Goal: Book appointment/travel/reservation

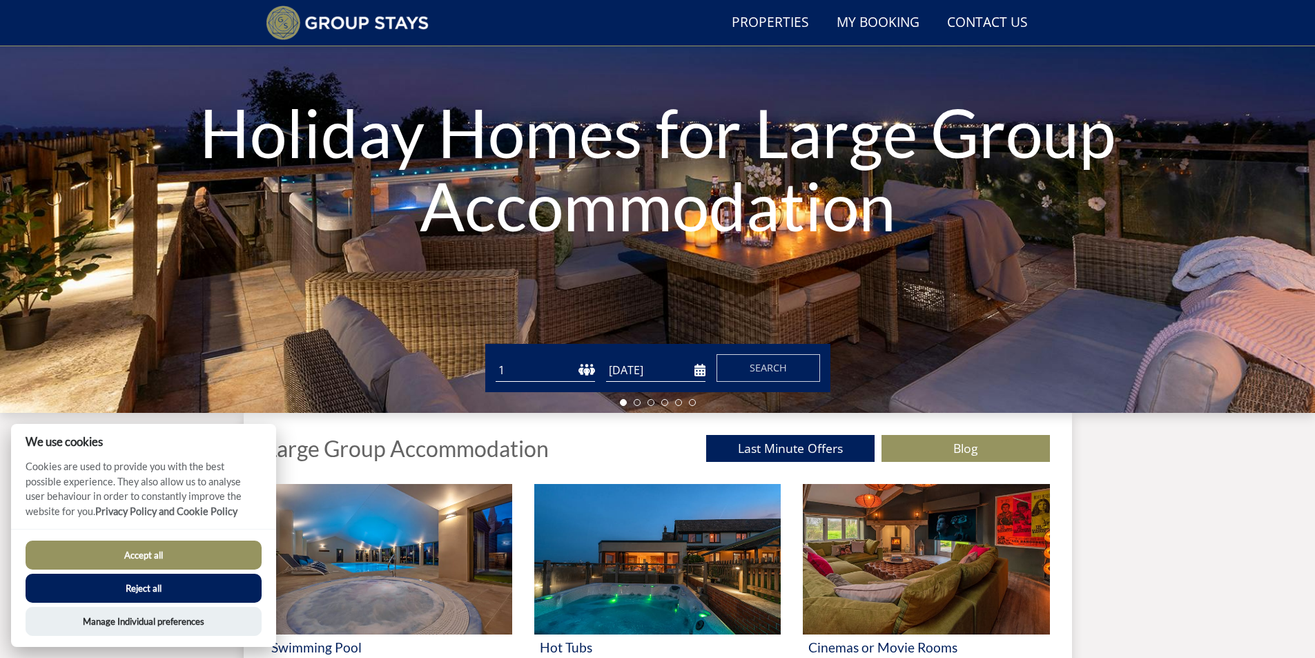
scroll to position [149, 0]
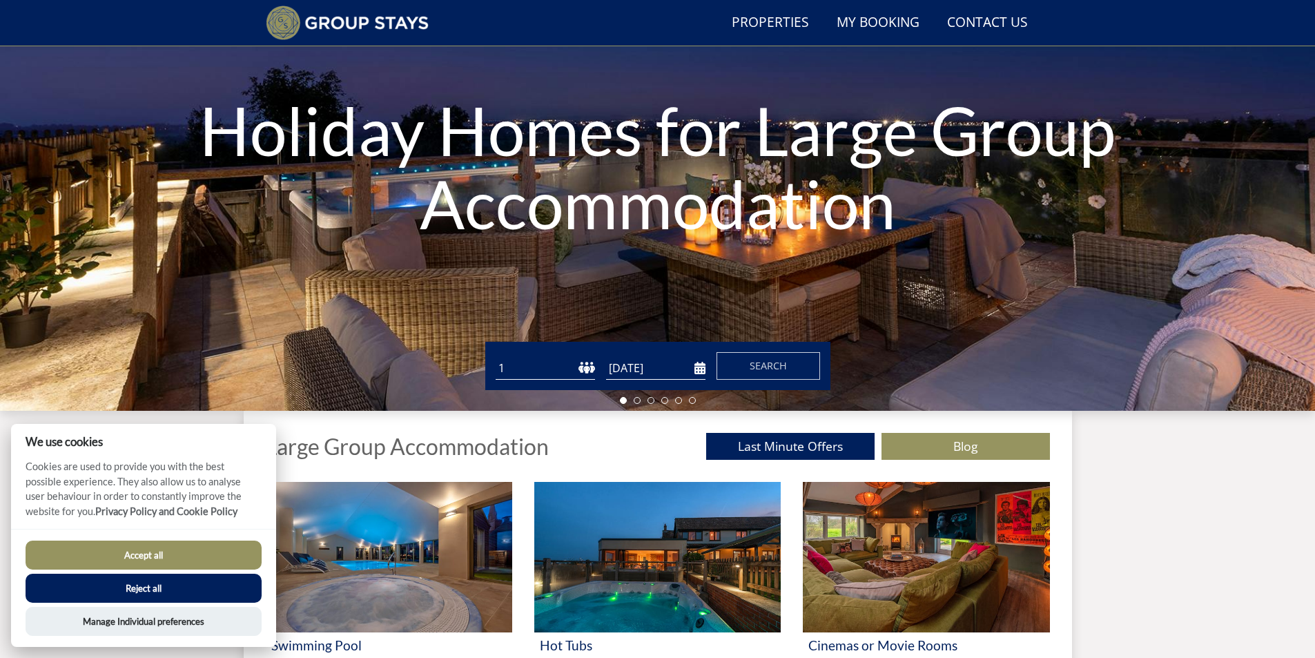
click at [151, 552] on button "Accept all" at bounding box center [144, 555] width 236 height 29
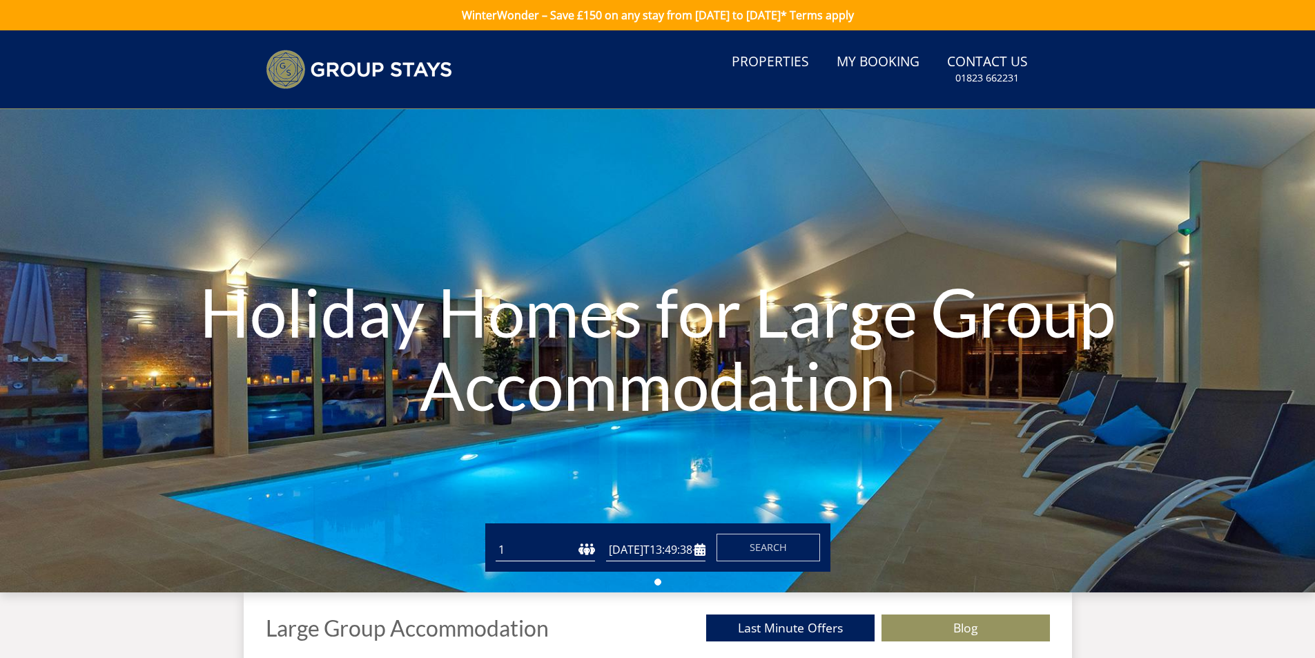
type input "[DATE]"
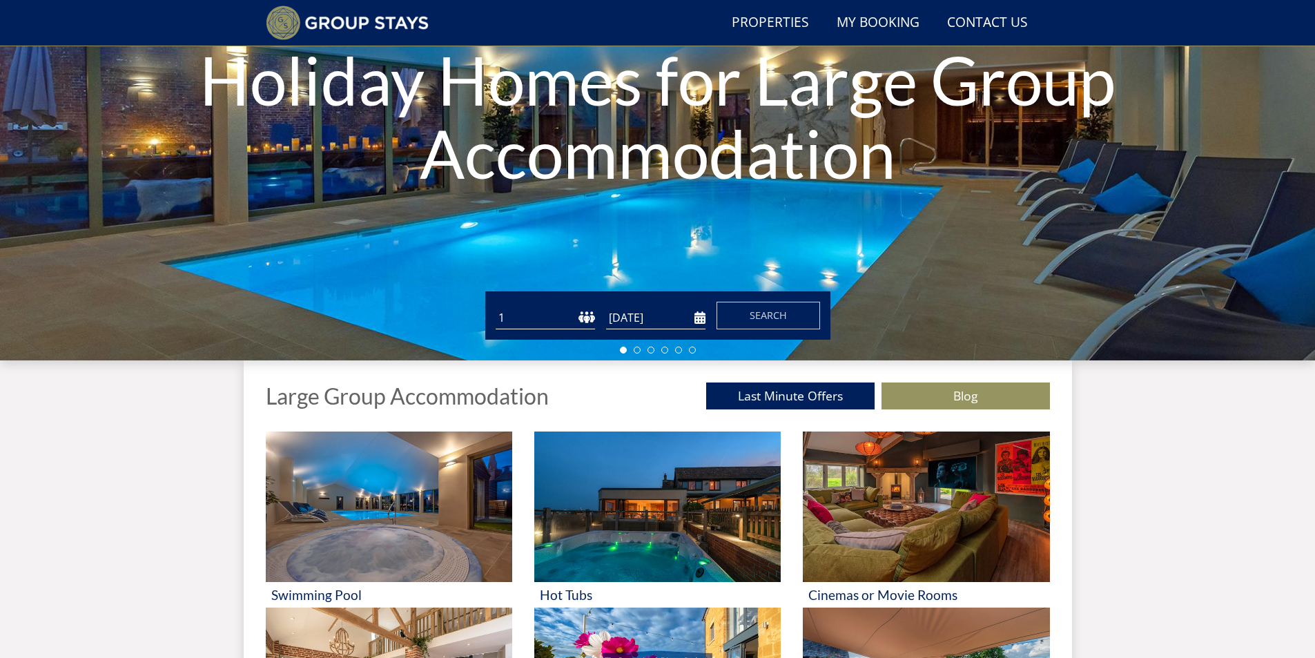
scroll to position [243, 0]
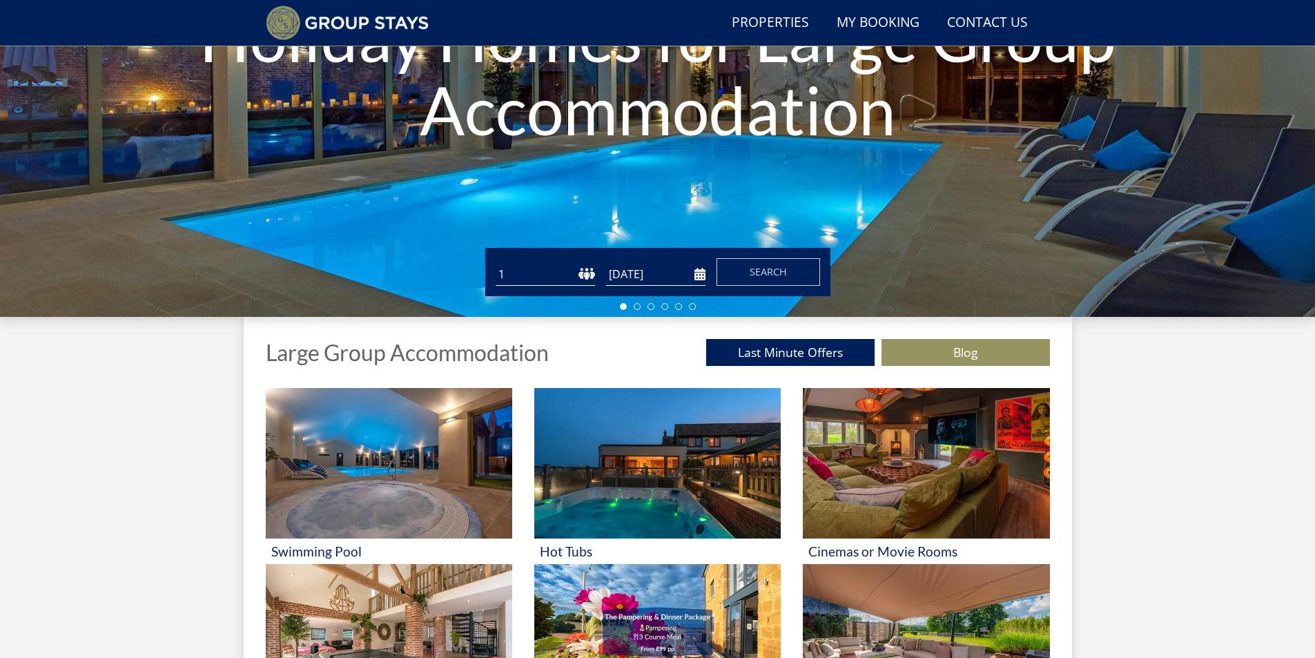
click at [545, 281] on select "1 2 3 4 5 6 7 8 9 10 11 12 13 14 15 16 17 18 19 20 21 22 23 24 25 26 27 28 29 3…" at bounding box center [545, 274] width 99 height 23
select select "8"
click at [496, 263] on select "1 2 3 4 5 6 7 8 9 10 11 12 13 14 15 16 17 18 19 20 21 22 23 24 25 26 27 28 29 3…" at bounding box center [545, 274] width 99 height 23
click at [670, 276] on input "[DATE]" at bounding box center [655, 274] width 99 height 23
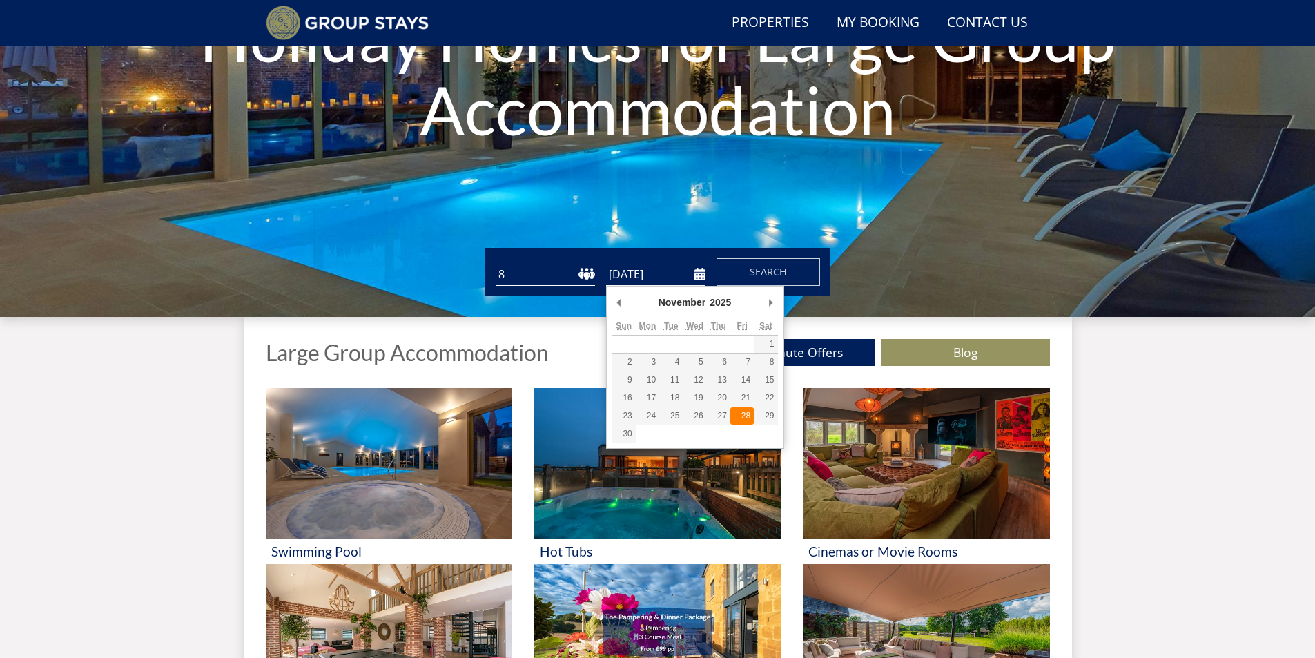
type input "[DATE]"
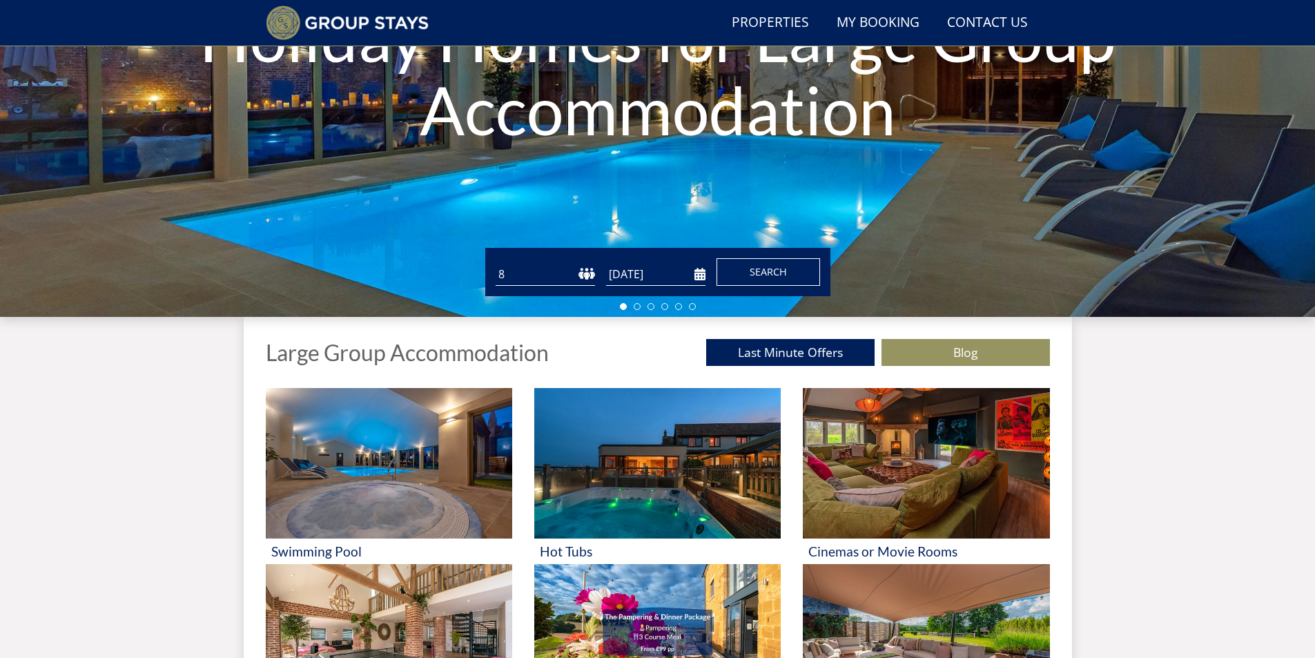
click at [763, 273] on span "Search" at bounding box center [768, 271] width 37 height 13
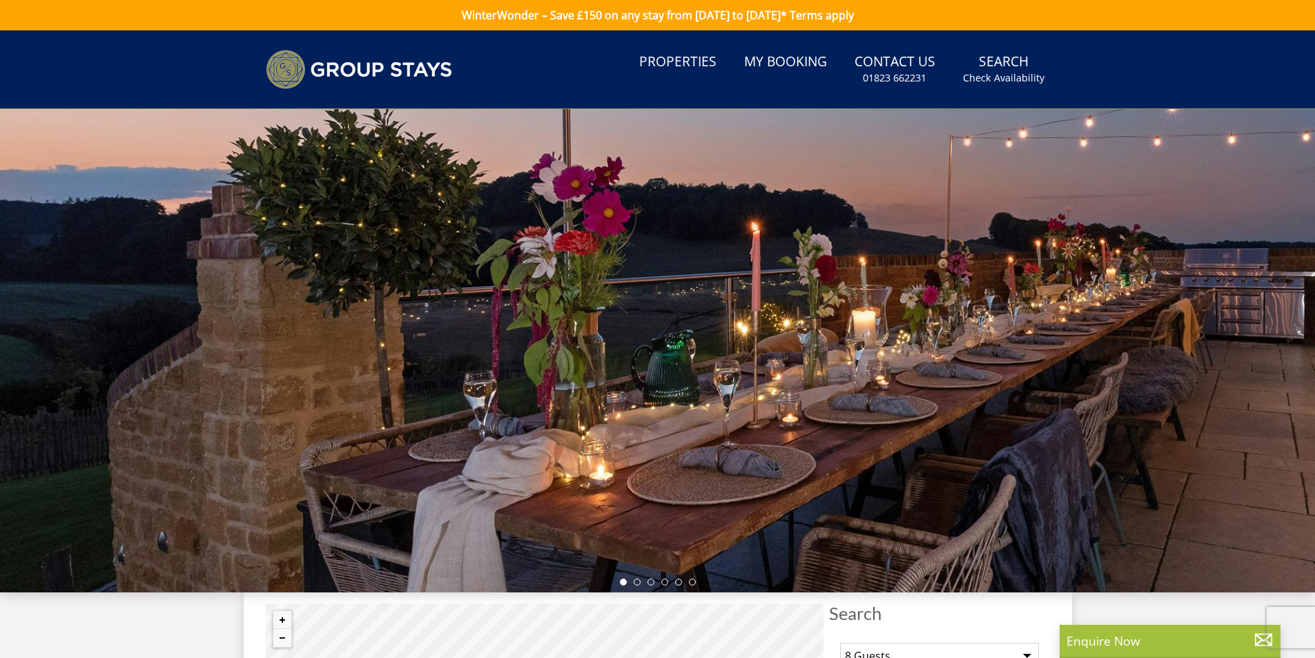
select select "8"
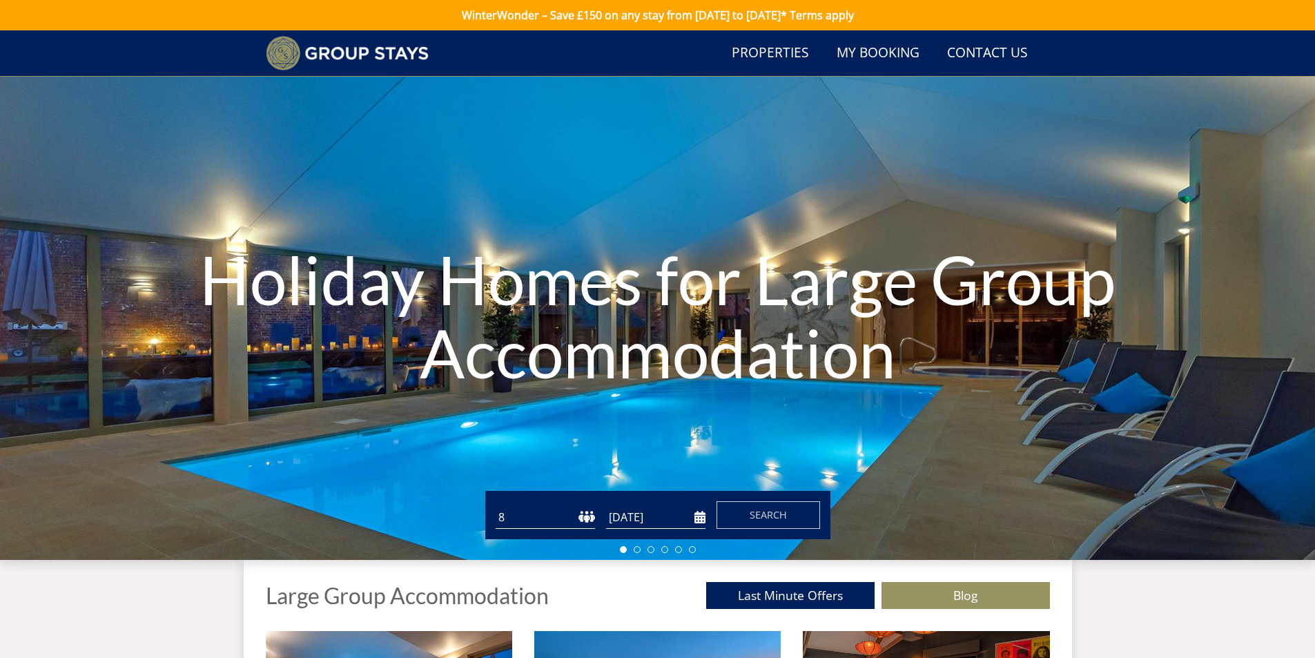
scroll to position [243, 0]
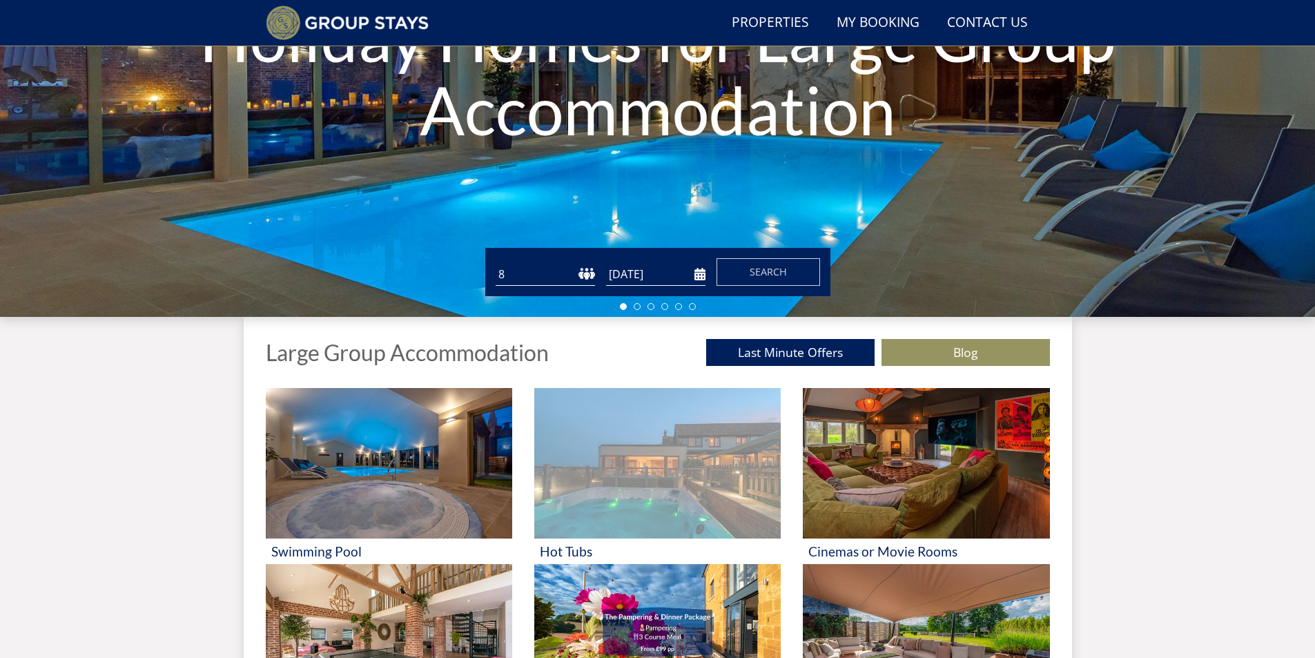
click at [613, 455] on img at bounding box center [657, 463] width 247 height 151
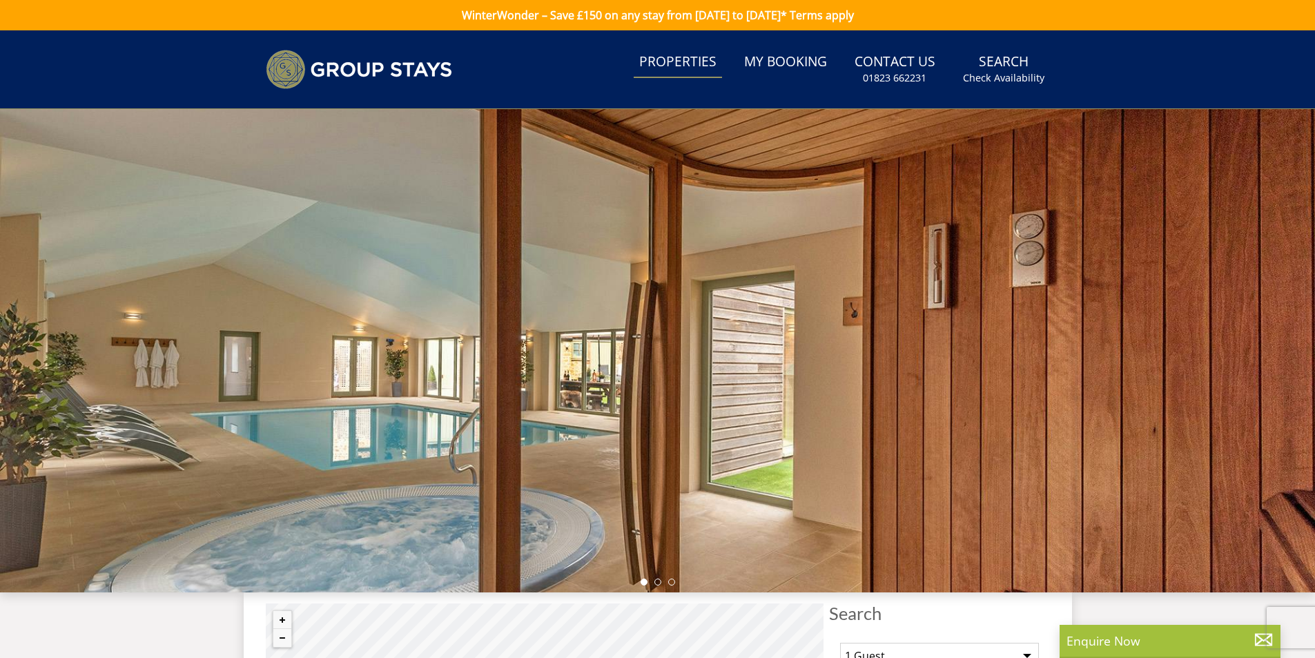
click at [674, 68] on link "Properties" at bounding box center [678, 62] width 88 height 31
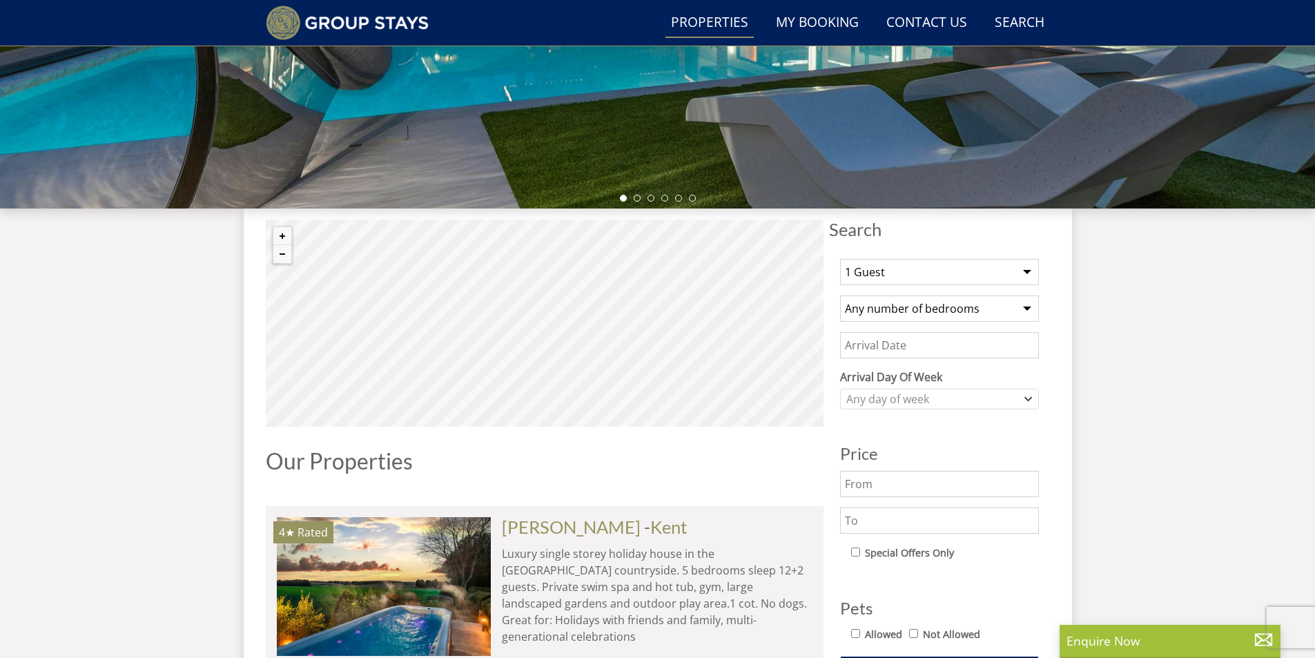
scroll to position [366, 0]
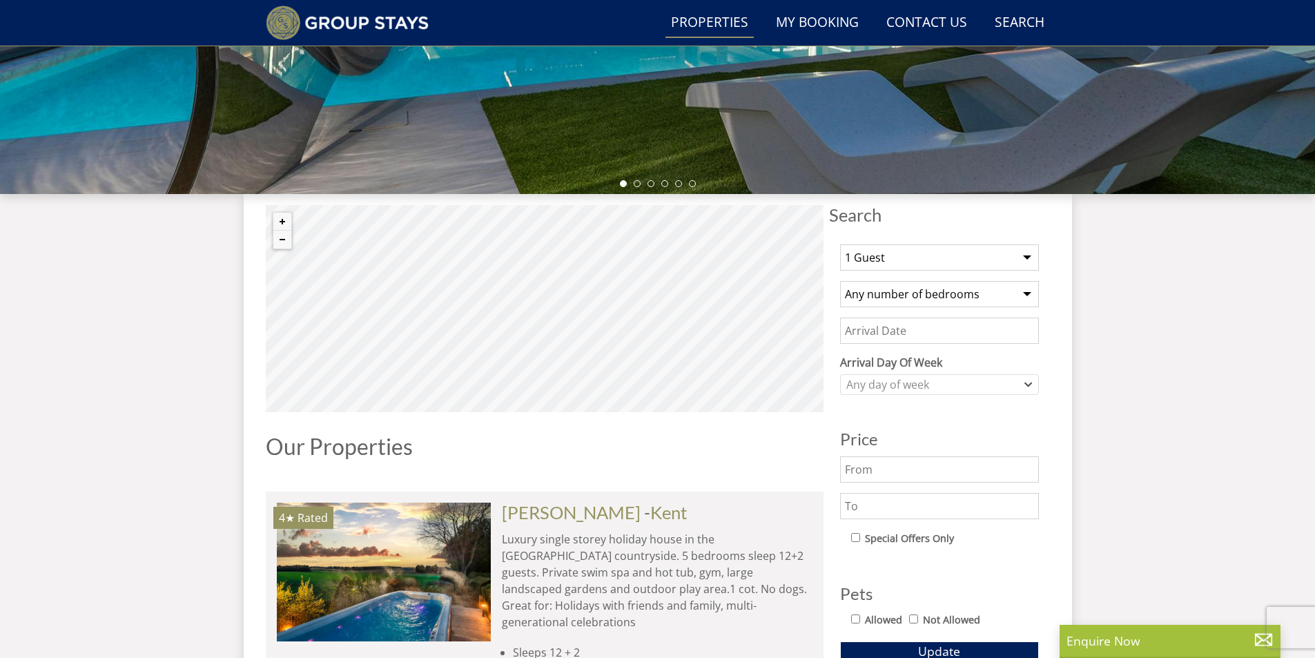
click at [880, 505] on input "text" at bounding box center [939, 506] width 199 height 26
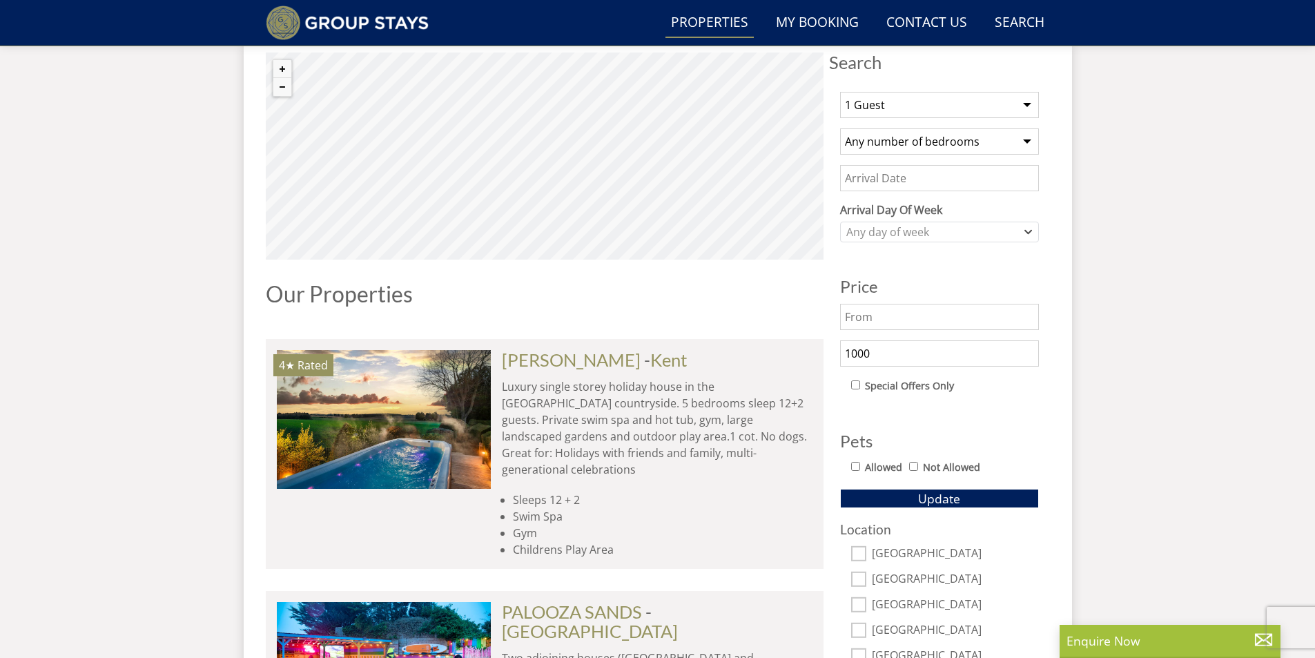
scroll to position [554, 0]
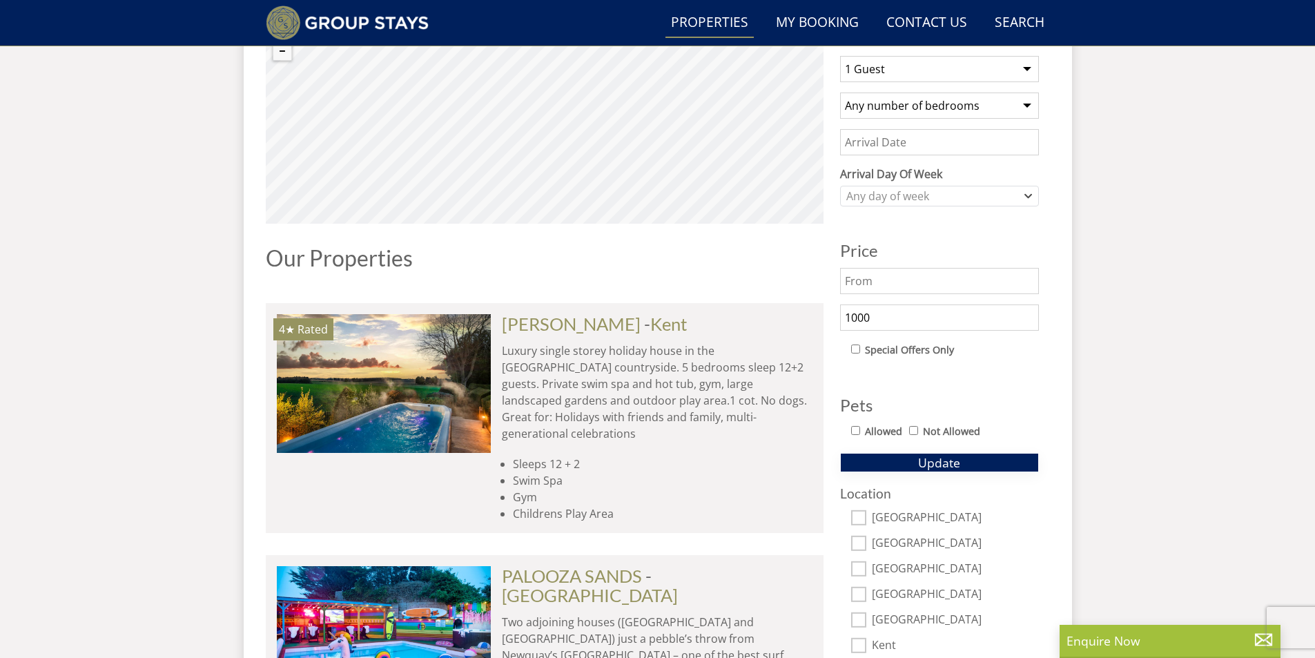
type input "1000"
click at [905, 466] on button "Update" at bounding box center [939, 462] width 199 height 19
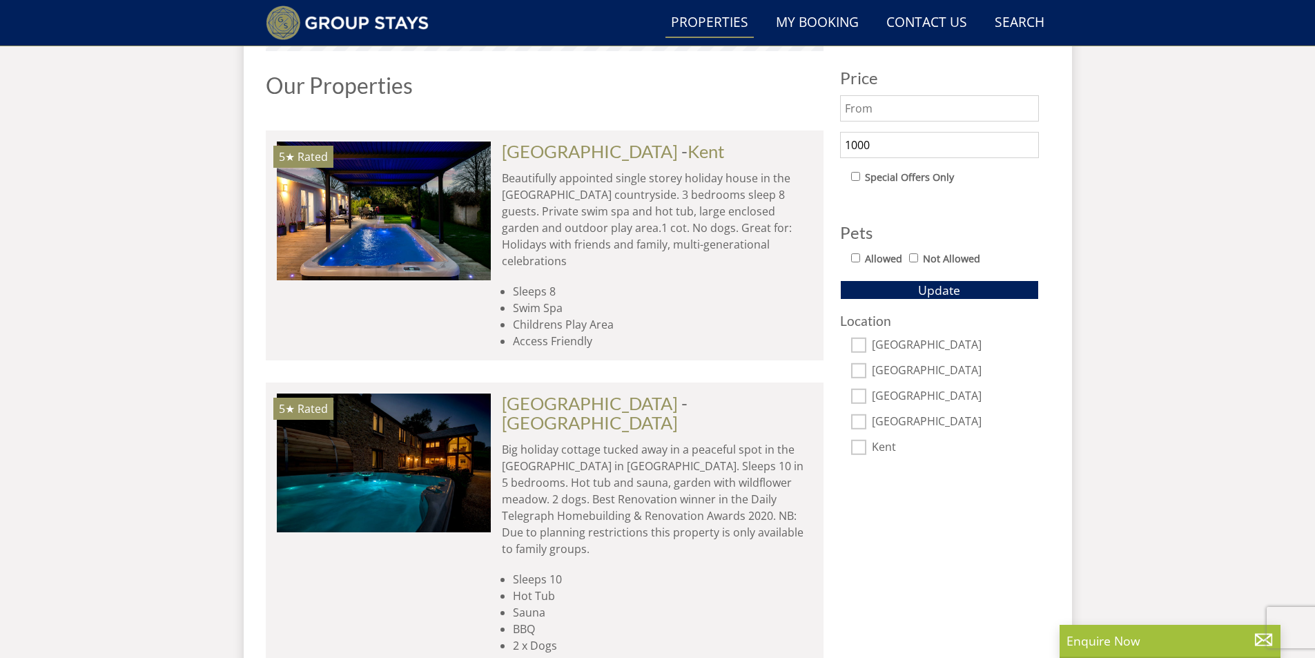
scroll to position [834, 0]
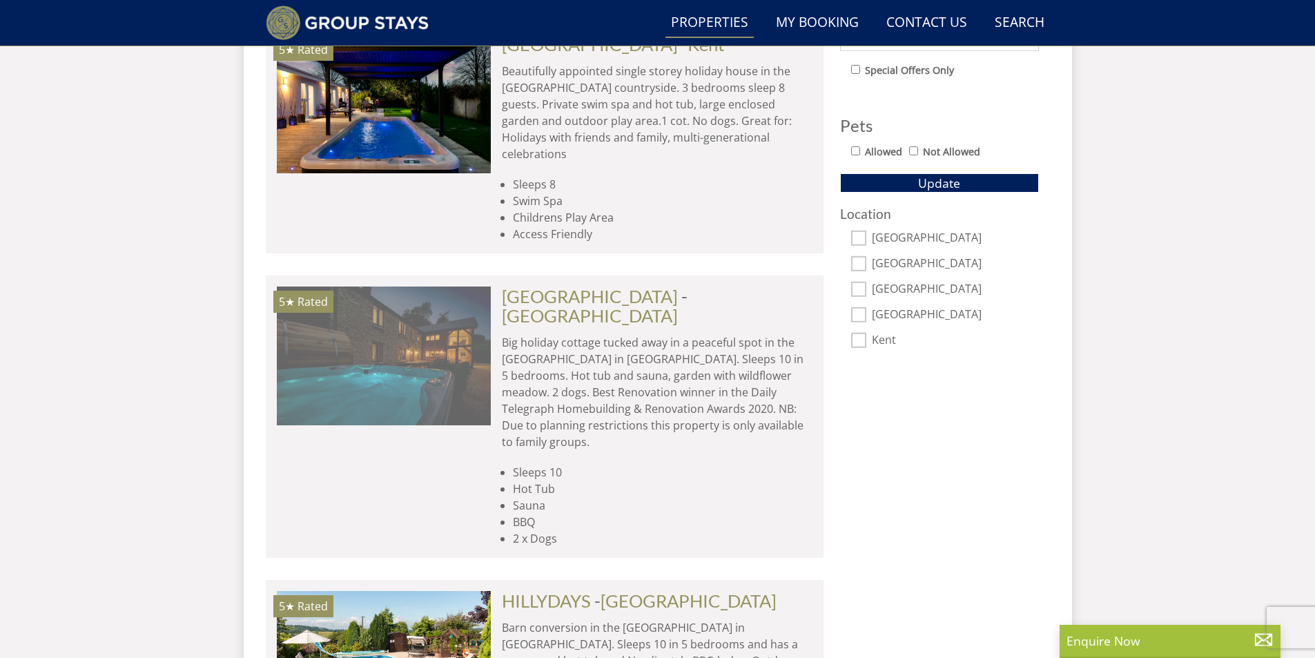
click at [466, 332] on img at bounding box center [384, 356] width 214 height 138
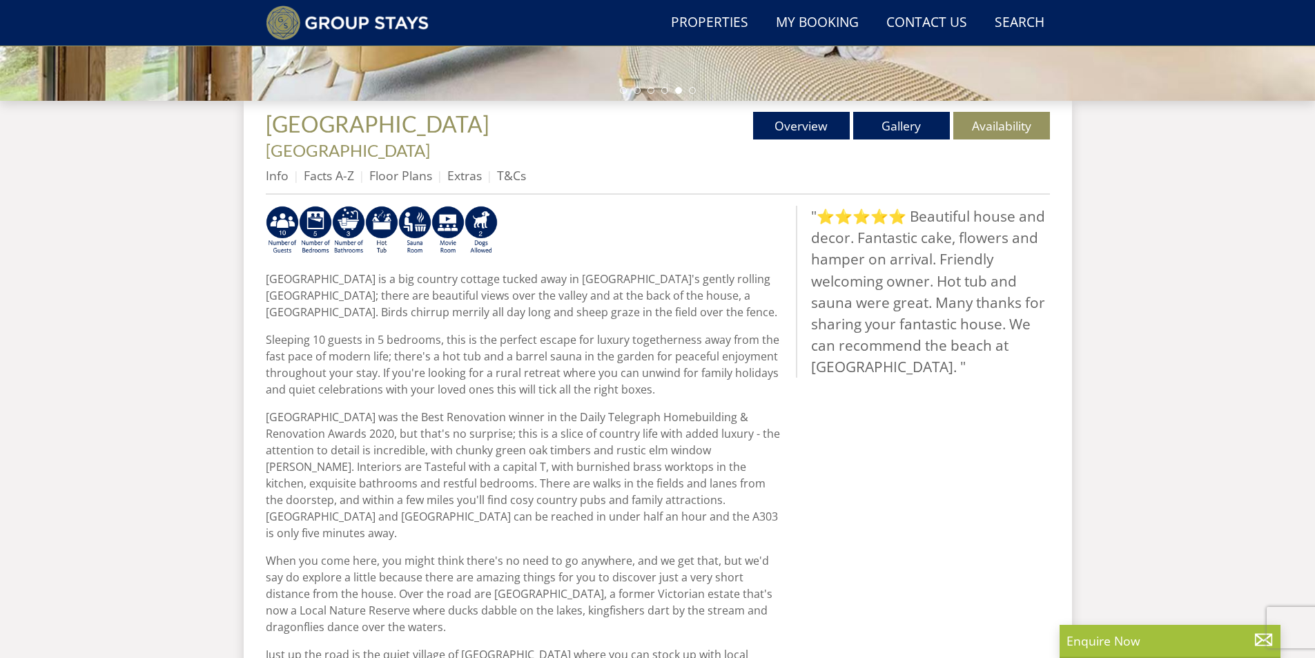
scroll to position [438, 0]
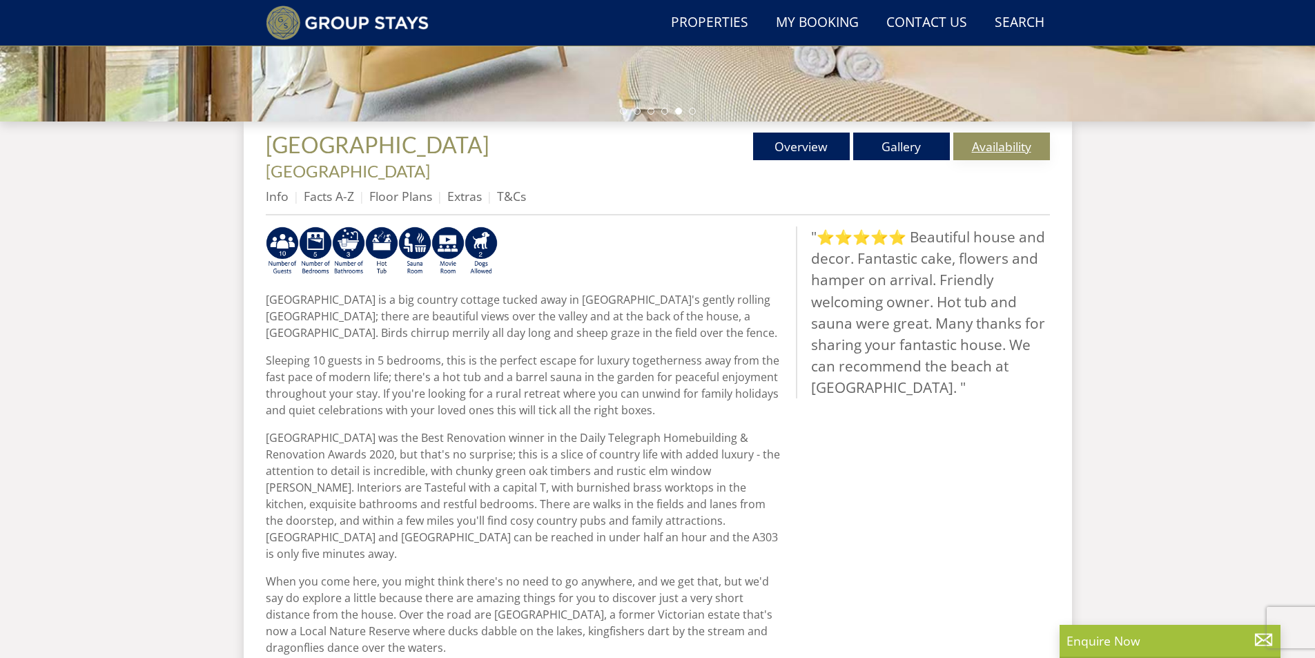
click at [1021, 148] on link "Availability" at bounding box center [1002, 147] width 97 height 28
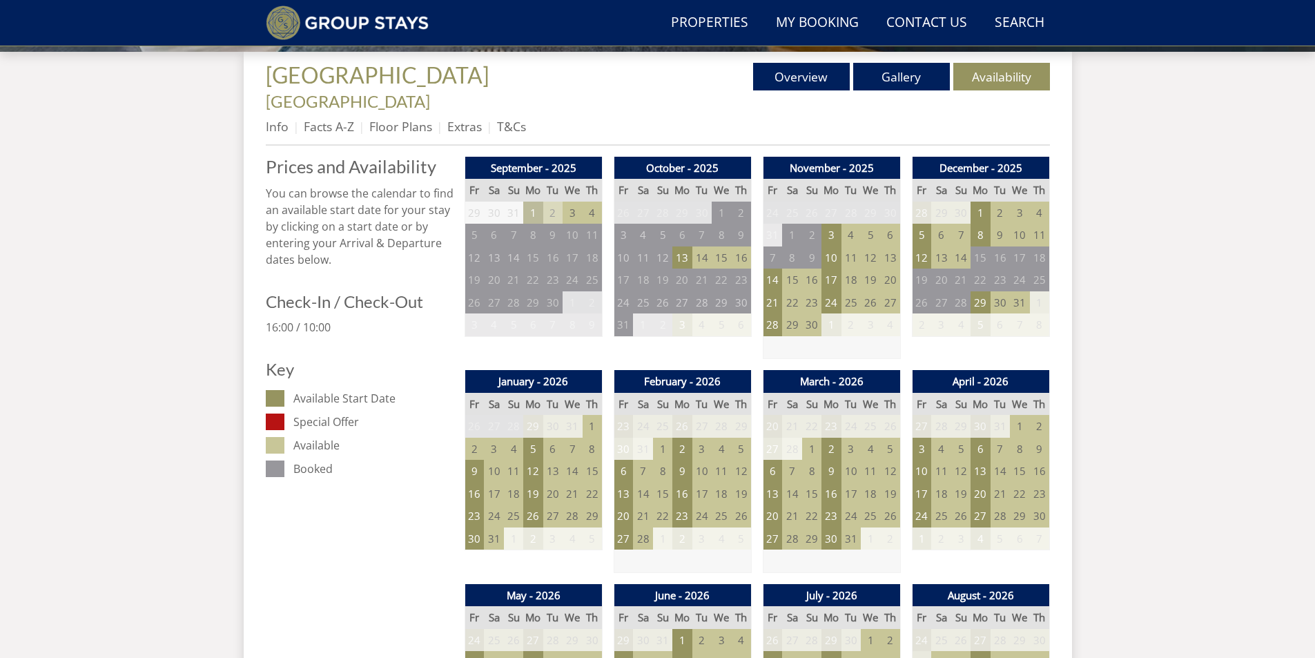
scroll to position [574, 0]
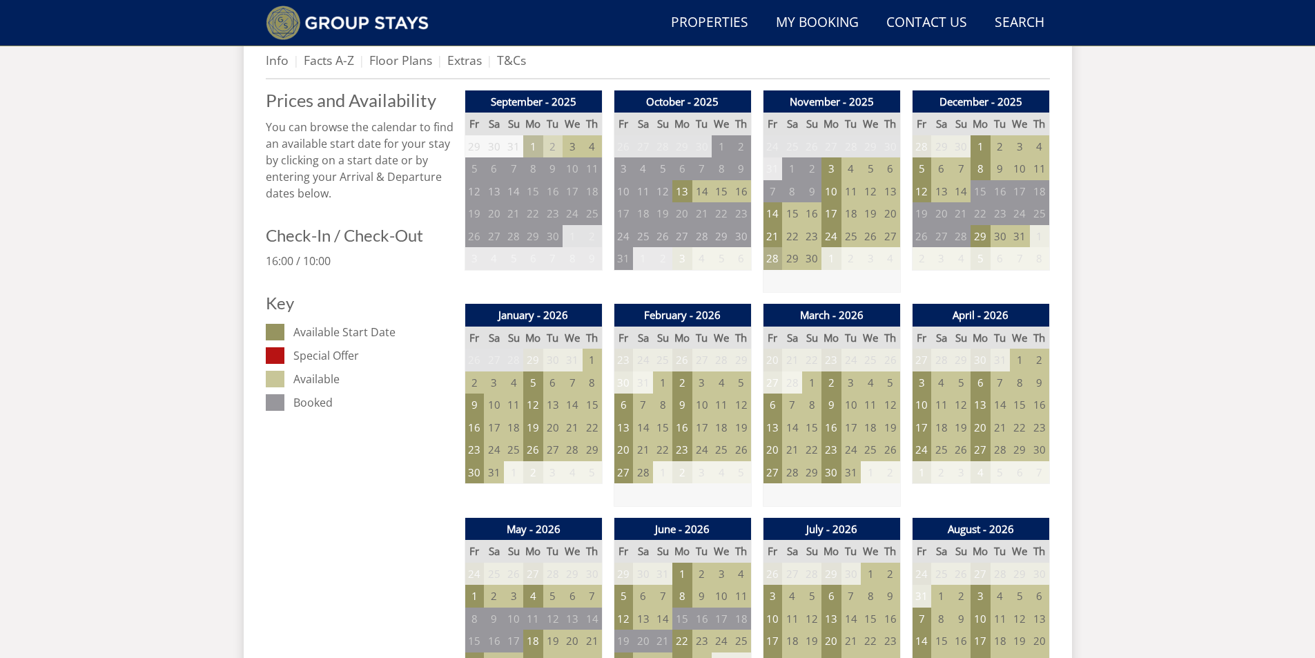
click at [775, 247] on td "28" at bounding box center [772, 258] width 19 height 23
